Goal: Task Accomplishment & Management: Manage account settings

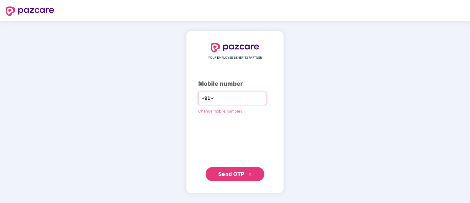
click at [222, 100] on input "number" at bounding box center [239, 98] width 48 height 9
type input "**********"
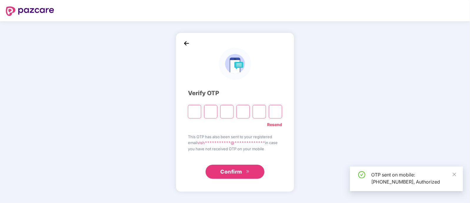
click at [195, 112] on input "Please enter verification code. Digit 1" at bounding box center [194, 112] width 13 height 14
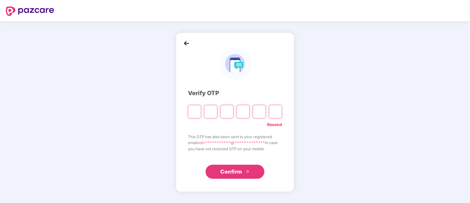
type input "*"
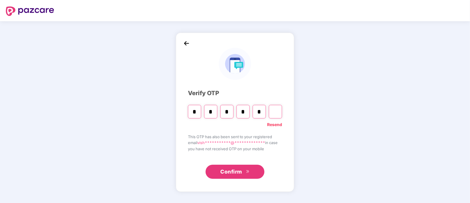
type input "*"
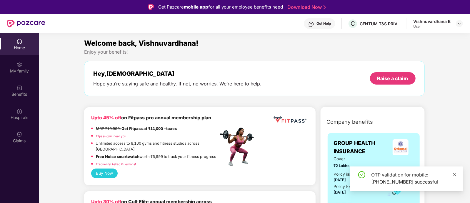
click at [454, 173] on icon "close" at bounding box center [454, 173] width 3 height 3
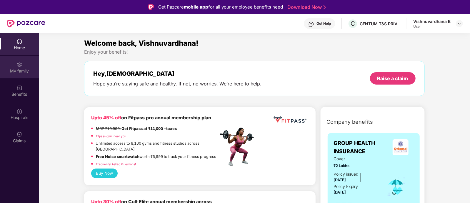
click at [18, 64] on img at bounding box center [19, 65] width 6 height 6
